Goal: Information Seeking & Learning: Learn about a topic

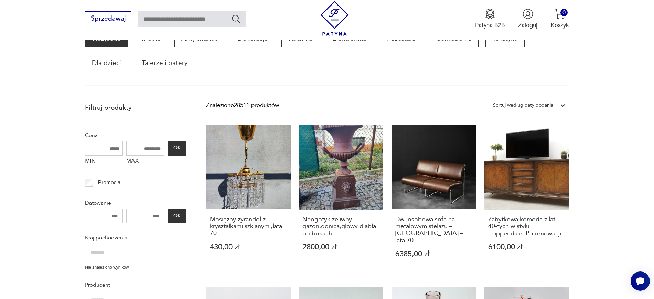
scroll to position [138, 0]
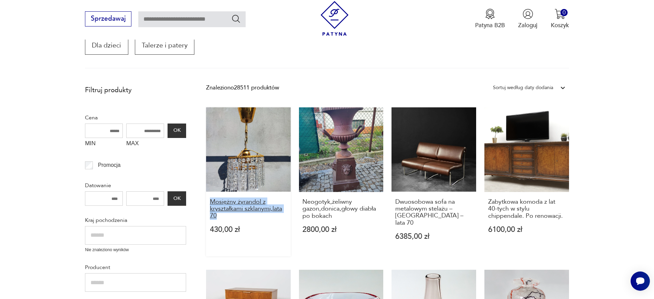
drag, startPoint x: 203, startPoint y: 198, endPoint x: 216, endPoint y: 220, distance: 25.0
copy h3 "Mosiężny żyrandol z kryształkami szklanymi,lata 70"
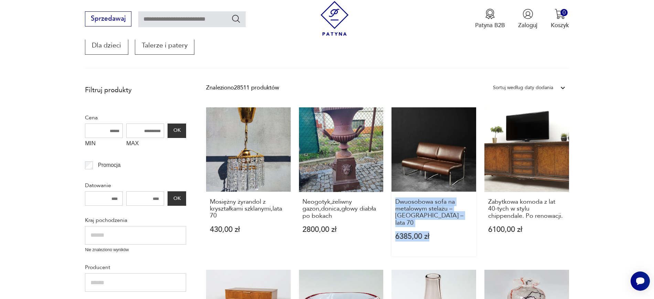
drag, startPoint x: 388, startPoint y: 198, endPoint x: 454, endPoint y: 225, distance: 71.5
copy div "Dwuosobowa sofa na metalowym stelażu – Niemcy – lata 70 6385,00 zł"
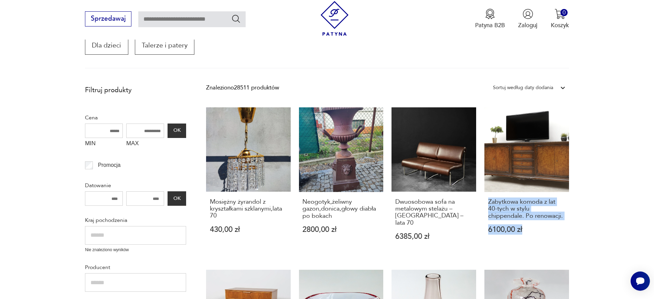
drag, startPoint x: 575, startPoint y: 223, endPoint x: 482, endPoint y: 198, distance: 96.5
copy div "Zabytkowa komoda z lat 40-tych w stylu chippendale. Po renowacji. 6100,00 zł"
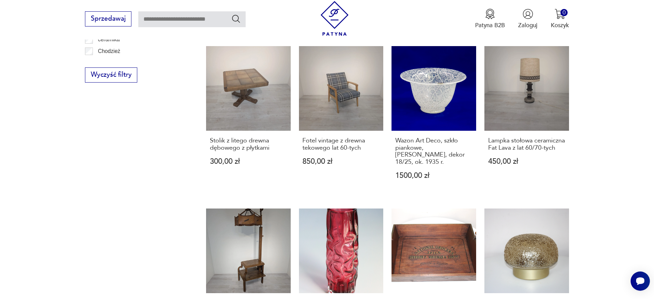
scroll to position [550, 0]
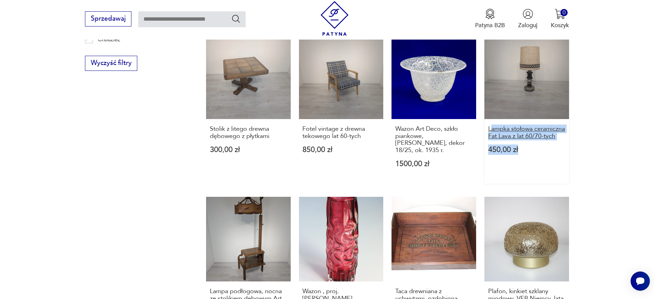
drag, startPoint x: 591, startPoint y: 144, endPoint x: 491, endPoint y: 119, distance: 103.6
click at [491, 119] on section "Filtruj produkty Cena MIN MAX OK Promocja Datowanie OK Kraj pochodzenia Nie zna…" at bounding box center [327, 53] width 654 height 767
copy div "ampka stołowa ceramiczna Fat Lava z lat 60/70-tych 450,00 zł"
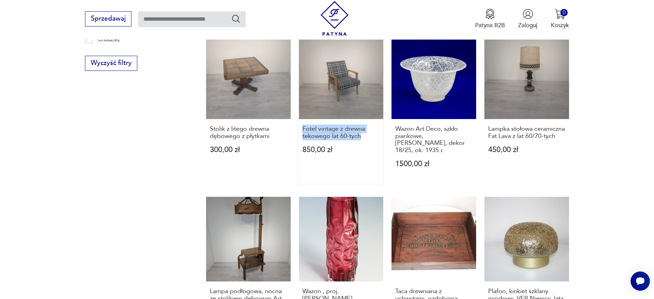
drag, startPoint x: 296, startPoint y: 115, endPoint x: 375, endPoint y: 127, distance: 80.4
click at [375, 127] on div "Mosiężny żyrandol z kryształkami szklanymi,lata 70 430,00 zł Neogotyk,żeliwny g…" at bounding box center [387, 25] width 363 height 658
copy h3 "Fotel vintage z drewna tekowego lat 60-tych"
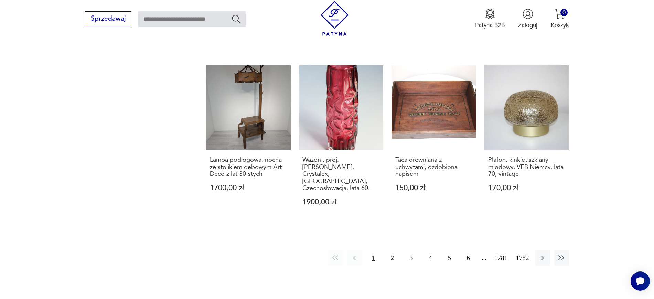
scroll to position [696, 0]
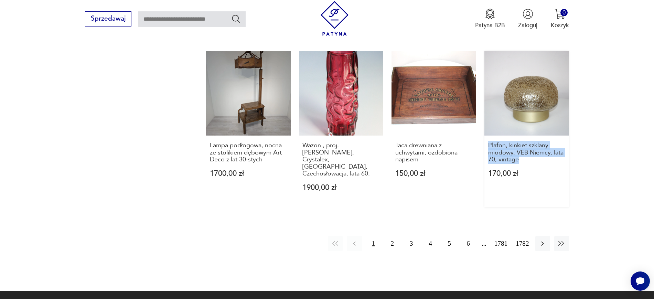
drag, startPoint x: 589, startPoint y: 148, endPoint x: 486, endPoint y: 134, distance: 103.6
copy h3 "Plafon, kinkiet szklany miodowy, VEB Niemcy, lata 70, vintage"
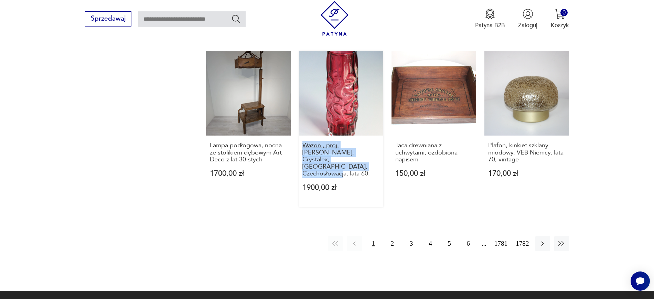
drag, startPoint x: 297, startPoint y: 128, endPoint x: 372, endPoint y: 144, distance: 75.9
copy h3 "Wazon , proj. Pavel Hlava, Crystalex, Nový Bor, Czechosłowacja, lata 60."
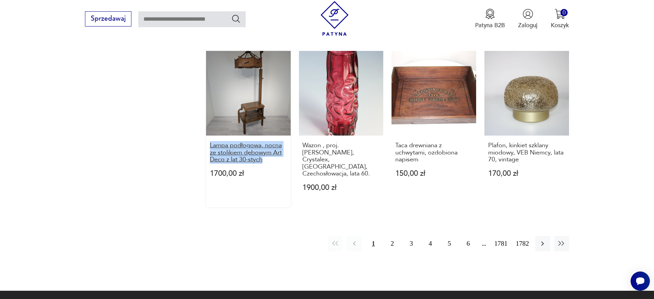
drag, startPoint x: 197, startPoint y: 127, endPoint x: 264, endPoint y: 147, distance: 70.1
copy h3 "Lampa podłogowa, nocna ze stolikiem dębowym Art Deco z lat 30-stych"
click at [539, 240] on icon "button" at bounding box center [543, 244] width 8 height 8
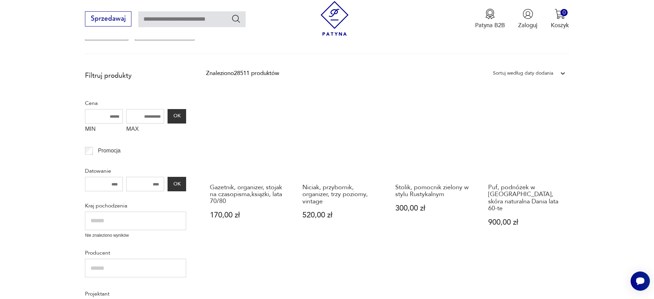
scroll to position [117, 0]
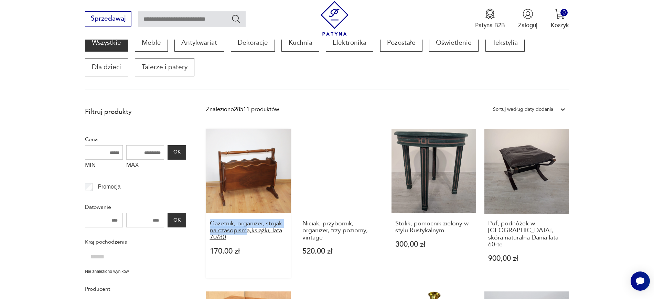
drag, startPoint x: 203, startPoint y: 221, endPoint x: 244, endPoint y: 230, distance: 42.2
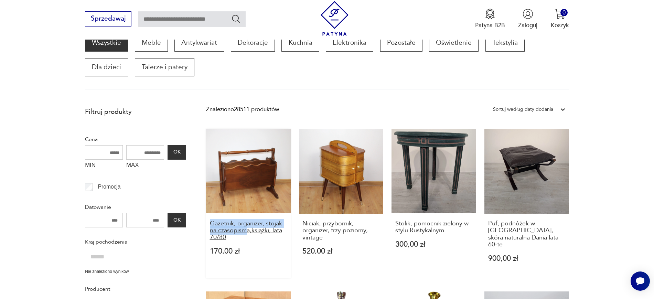
copy h3 "Gazetnik, organizer, stojak na czasopism"
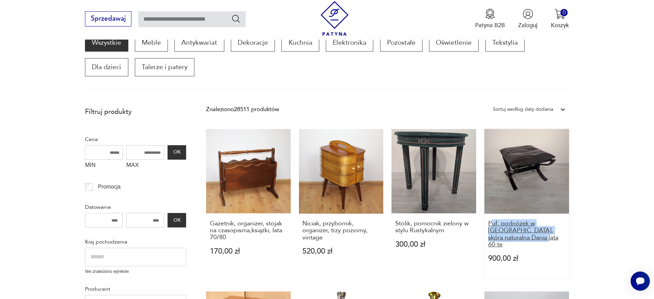
drag, startPoint x: 601, startPoint y: 234, endPoint x: 494, endPoint y: 224, distance: 107.5
copy h3 "uf, podnóżek w mahoniu, skóra naturalna Dania lata 60-te"
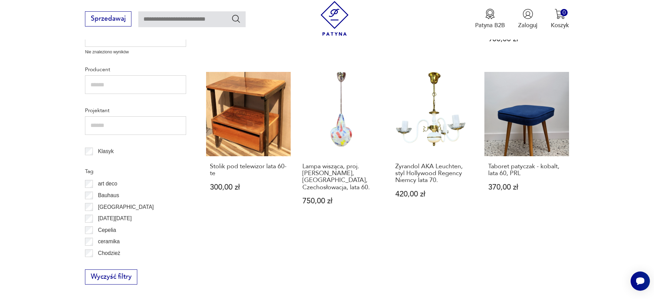
scroll to position [355, 0]
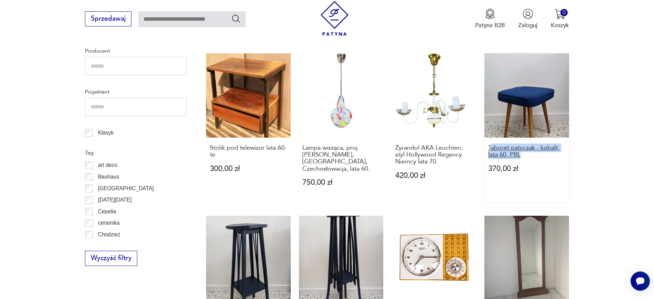
drag, startPoint x: 583, startPoint y: 146, endPoint x: 492, endPoint y: 141, distance: 91.3
click at [492, 141] on section "Filtruj produkty Cena MIN MAX OK Promocja Datowanie OK Kraj pochodzenia Nie zna…" at bounding box center [327, 234] width 654 height 739
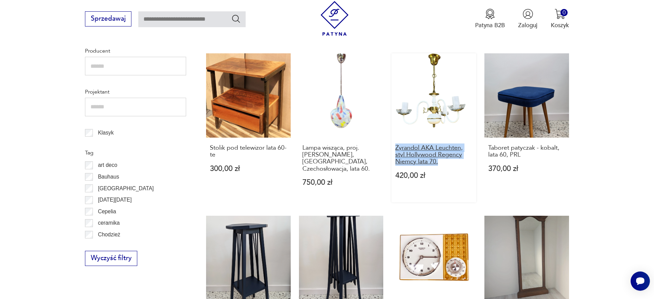
drag, startPoint x: 388, startPoint y: 138, endPoint x: 460, endPoint y: 157, distance: 74.1
click at [460, 157] on div "Gazetnik, organizer, stojak na czasopisma,książki, lata 70/80 170,00 zł Niciak,…" at bounding box center [387, 206] width 363 height 630
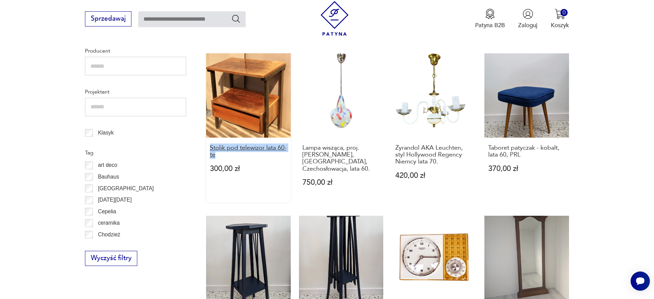
drag, startPoint x: 202, startPoint y: 140, endPoint x: 234, endPoint y: 148, distance: 32.9
click at [234, 148] on section "Filtruj produkty Cena MIN MAX OK Promocja Datowanie OK Kraj pochodzenia Nie zna…" at bounding box center [327, 234] width 654 height 739
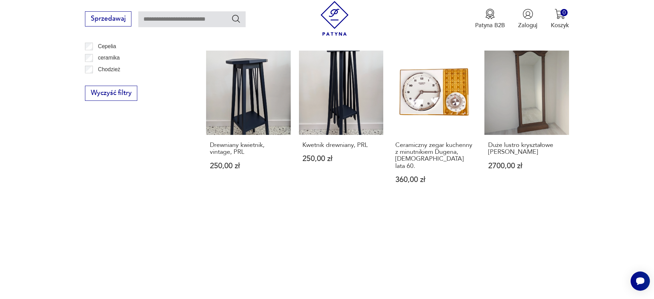
scroll to position [559, 0]
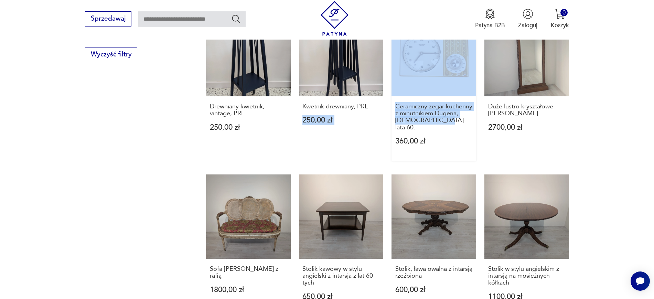
drag, startPoint x: 387, startPoint y: 89, endPoint x: 474, endPoint y: 112, distance: 89.9
click at [474, 112] on div "Gazetnik, organizer, stojak na czasopisma,książki, lata 70/80 170,00 zł Niciak,…" at bounding box center [387, 2] width 363 height 630
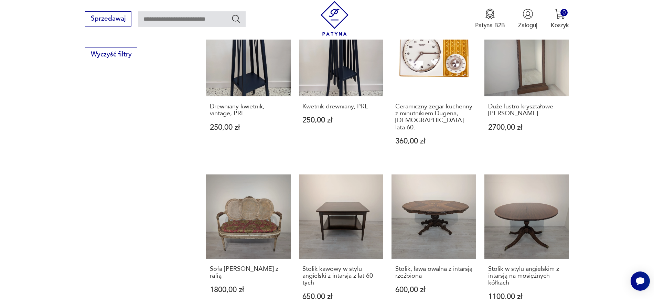
click at [630, 133] on section "Filtruj produkty Cena MIN MAX OK Promocja Datowanie OK Kraj pochodzenia Nie zna…" at bounding box center [327, 30] width 654 height 739
drag, startPoint x: 391, startPoint y: 91, endPoint x: 463, endPoint y: 107, distance: 74.4
click at [463, 107] on div "Gazetnik, organizer, stojak na czasopisma,książki, lata 70/80 170,00 zł Niciak,…" at bounding box center [387, 2] width 363 height 630
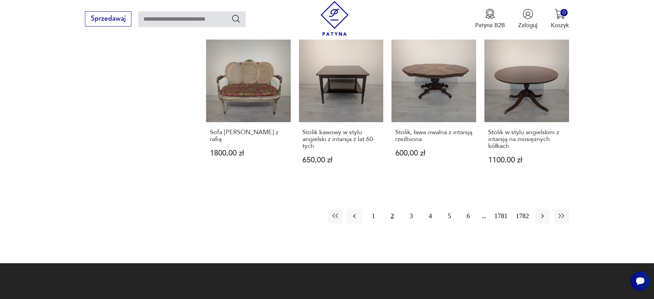
scroll to position [751, 0]
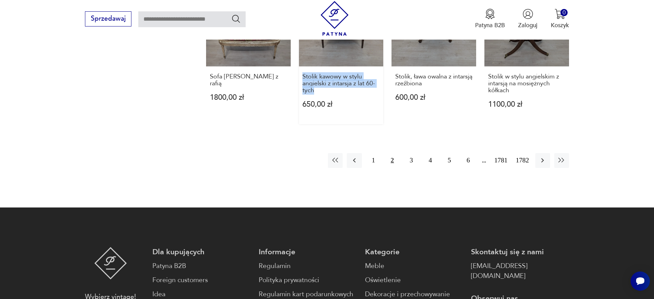
drag, startPoint x: 297, startPoint y: 56, endPoint x: 327, endPoint y: 73, distance: 33.9
click at [543, 156] on icon "button" at bounding box center [543, 160] width 8 height 8
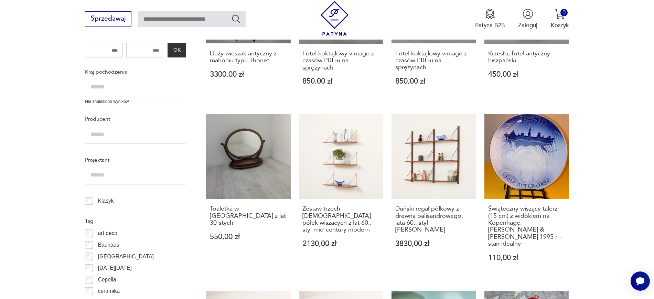
scroll to position [283, 0]
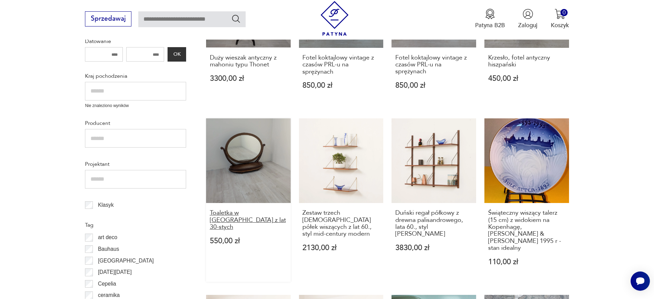
drag, startPoint x: 200, startPoint y: 212, endPoint x: 238, endPoint y: 221, distance: 38.2
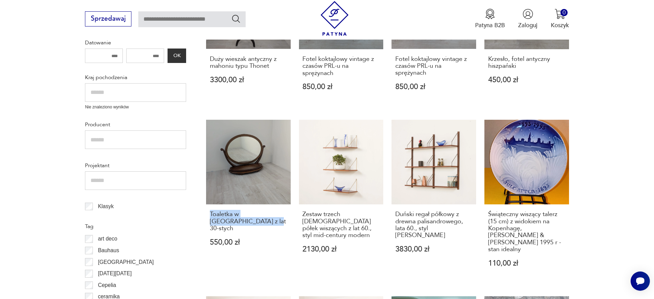
scroll to position [413, 0]
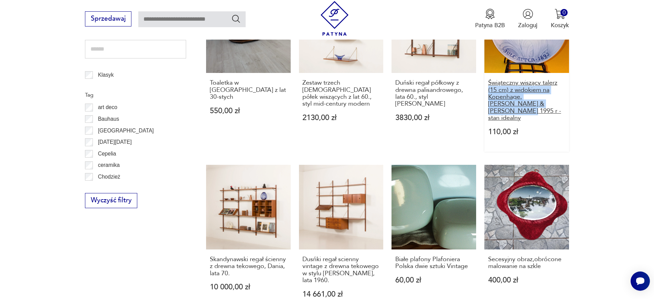
drag, startPoint x: 591, startPoint y: 106, endPoint x: 488, endPoint y: 94, distance: 103.4
click at [488, 94] on section "Filtruj produkty Cena MIN MAX OK Promocja Datowanie OK Kraj pochodzenia Nie zna…" at bounding box center [327, 180] width 654 height 746
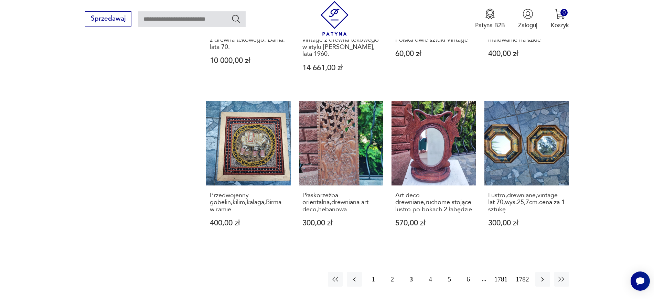
scroll to position [642, 0]
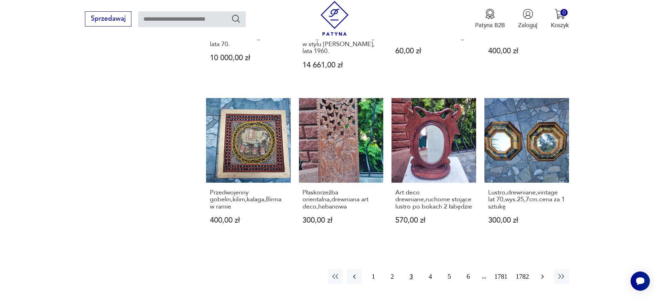
click at [539, 273] on icon "button" at bounding box center [543, 277] width 8 height 8
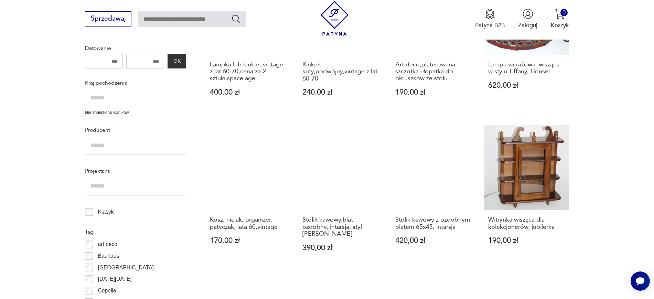
scroll to position [274, 0]
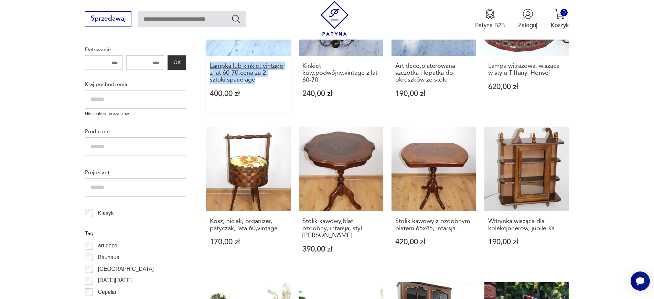
drag, startPoint x: 202, startPoint y: 66, endPoint x: 264, endPoint y: 80, distance: 63.4
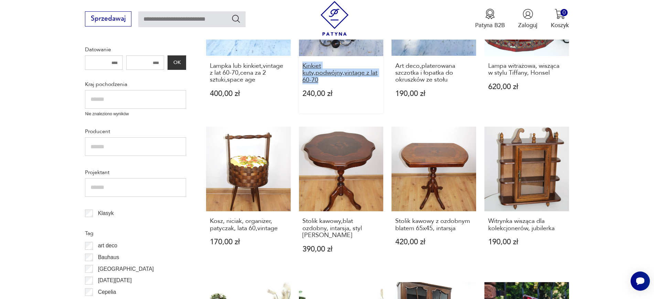
drag, startPoint x: 296, startPoint y: 61, endPoint x: 332, endPoint y: 79, distance: 40.6
click at [332, 79] on div "Lampka lub kinkiet,vintage z lat 60-70,cena za 2 sztuki,space age 400,00 zł Kin…" at bounding box center [387, 278] width 363 height 615
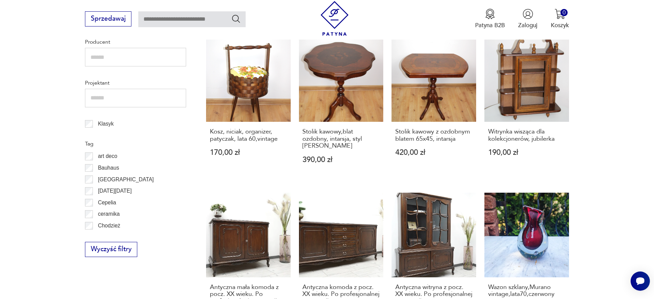
scroll to position [397, 0]
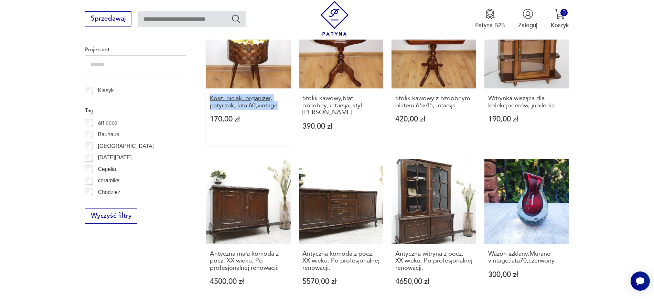
drag, startPoint x: 204, startPoint y: 95, endPoint x: 283, endPoint y: 109, distance: 79.7
click at [283, 109] on section "Filtruj produkty Cena MIN MAX OK Promocja Datowanie OK Kraj pochodzenia Nie zna…" at bounding box center [327, 185] width 654 height 725
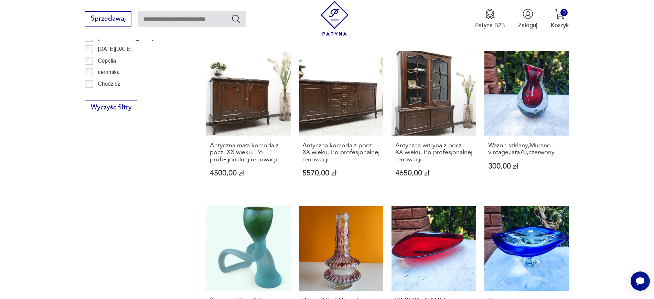
scroll to position [529, 0]
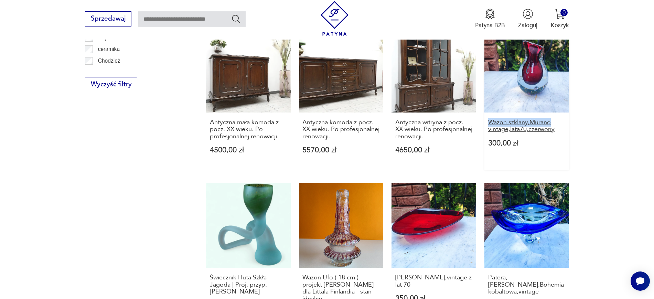
drag, startPoint x: 589, startPoint y: 121, endPoint x: 489, endPoint y: 125, distance: 100.3
click at [489, 125] on section "Filtruj produkty Cena MIN MAX OK Promocja Datowanie OK Kraj pochodzenia Nie zna…" at bounding box center [327, 53] width 654 height 725
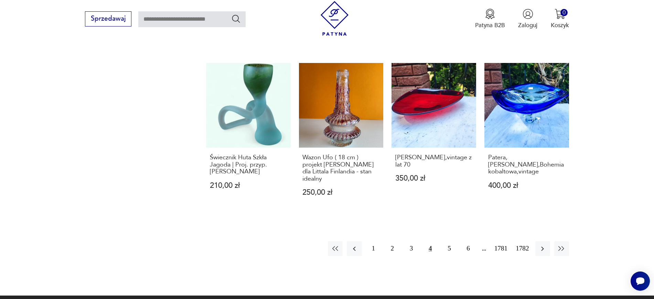
scroll to position [652, 0]
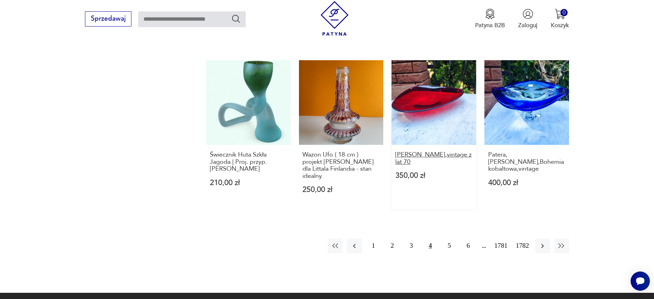
drag, startPoint x: 388, startPoint y: 150, endPoint x: 469, endPoint y: 165, distance: 81.8
drag, startPoint x: 568, startPoint y: 159, endPoint x: 493, endPoint y: 147, distance: 75.2
drag, startPoint x: 591, startPoint y: 165, endPoint x: 491, endPoint y: 155, distance: 99.9
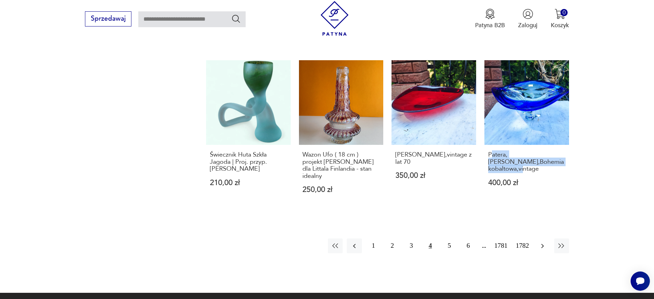
click at [546, 248] on icon "button" at bounding box center [543, 246] width 8 height 8
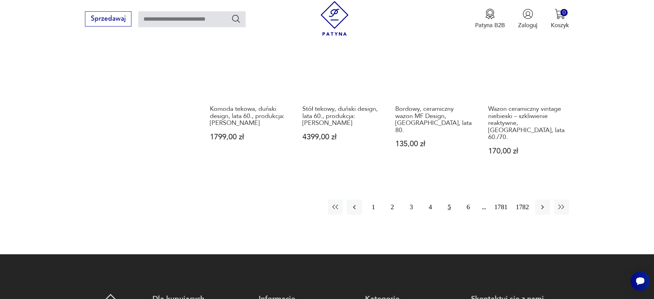
scroll to position [773, 0]
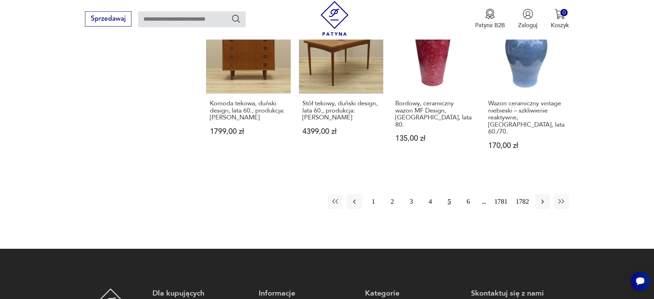
drag, startPoint x: 545, startPoint y: 179, endPoint x: 617, endPoint y: 130, distance: 87.0
click at [542, 198] on icon "button" at bounding box center [543, 202] width 8 height 8
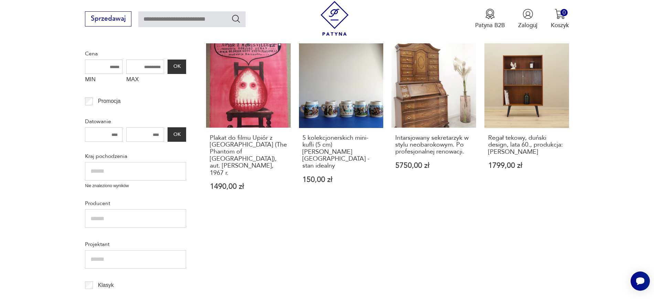
scroll to position [205, 0]
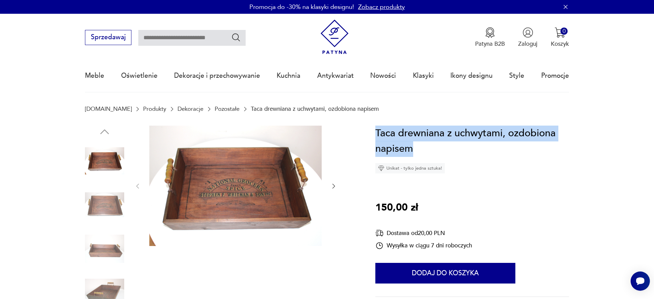
drag, startPoint x: 426, startPoint y: 148, endPoint x: 375, endPoint y: 134, distance: 53.5
copy h1 "Taca drewniana z uchwytami, ozdobiona napisem"
